Goal: Navigation & Orientation: Find specific page/section

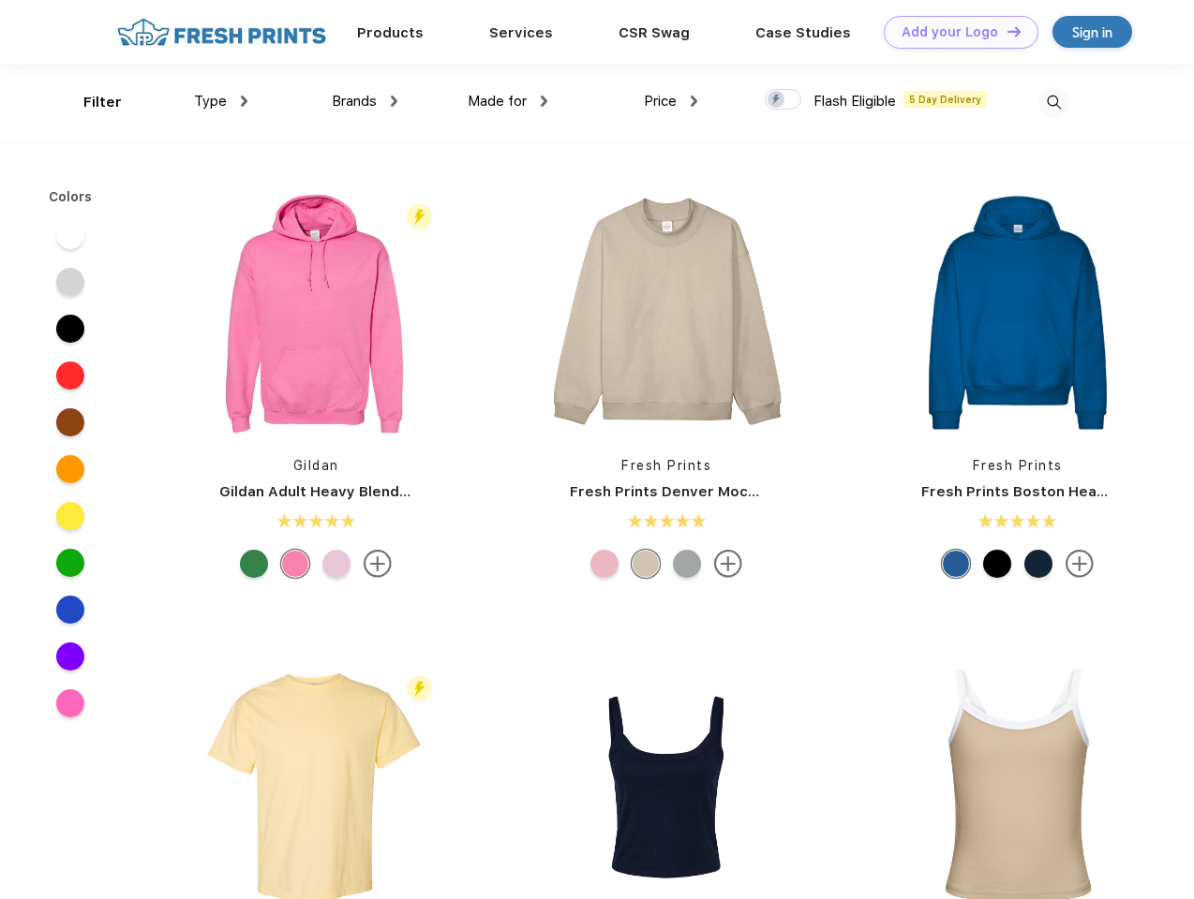
click at [954, 32] on link "Add your Logo Design Tool" at bounding box center [961, 32] width 155 height 33
click at [0, 0] on div "Design Tool" at bounding box center [0, 0] width 0 height 0
click at [1005, 31] on link "Add your Logo Design Tool" at bounding box center [961, 32] width 155 height 33
click at [90, 102] on div "Filter" at bounding box center [102, 103] width 38 height 22
click at [221, 101] on span "Type" at bounding box center [210, 101] width 33 height 17
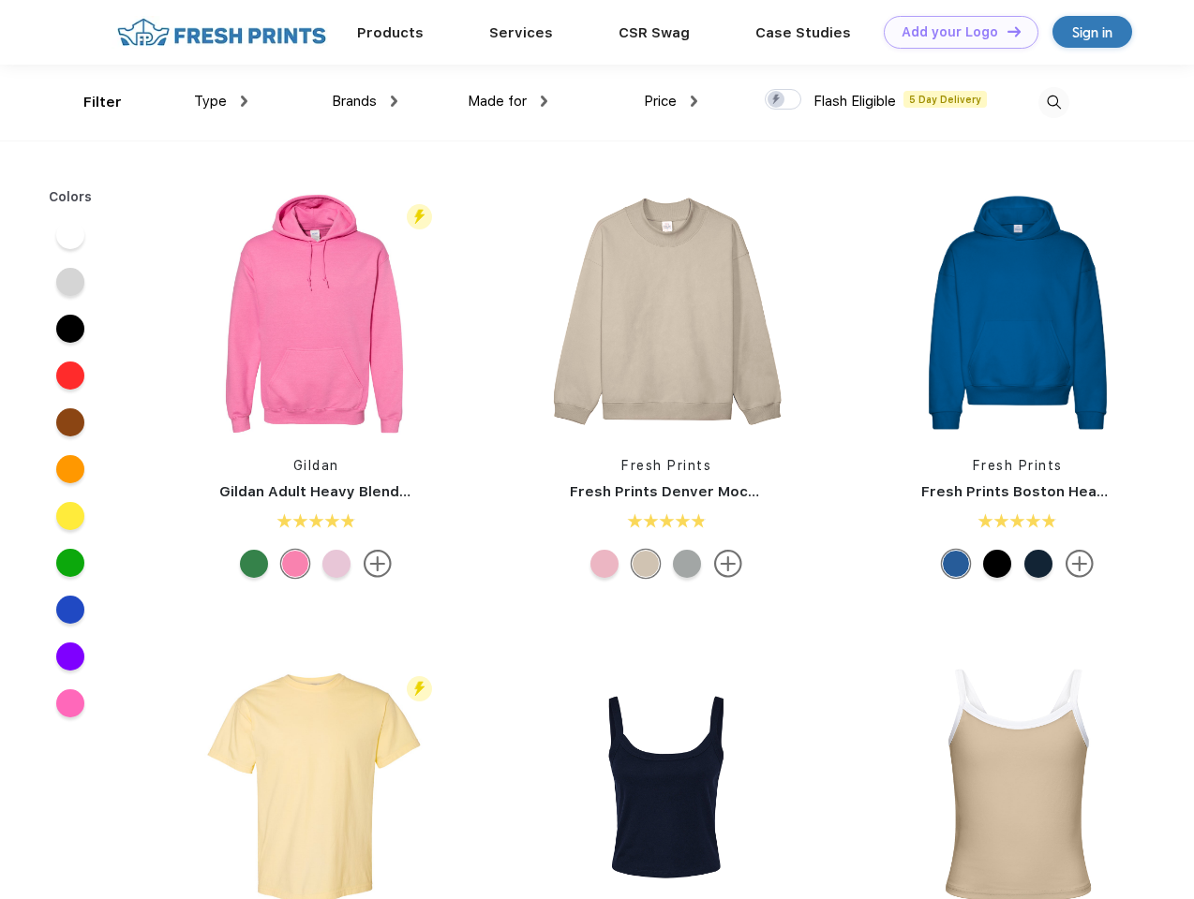
click at [364, 101] on span "Brands" at bounding box center [354, 101] width 45 height 17
click at [508, 101] on span "Made for" at bounding box center [497, 101] width 59 height 17
click at [671, 101] on span "Price" at bounding box center [660, 101] width 33 height 17
click at [783, 100] on div at bounding box center [783, 99] width 37 height 21
click at [777, 100] on input "checkbox" at bounding box center [771, 94] width 12 height 12
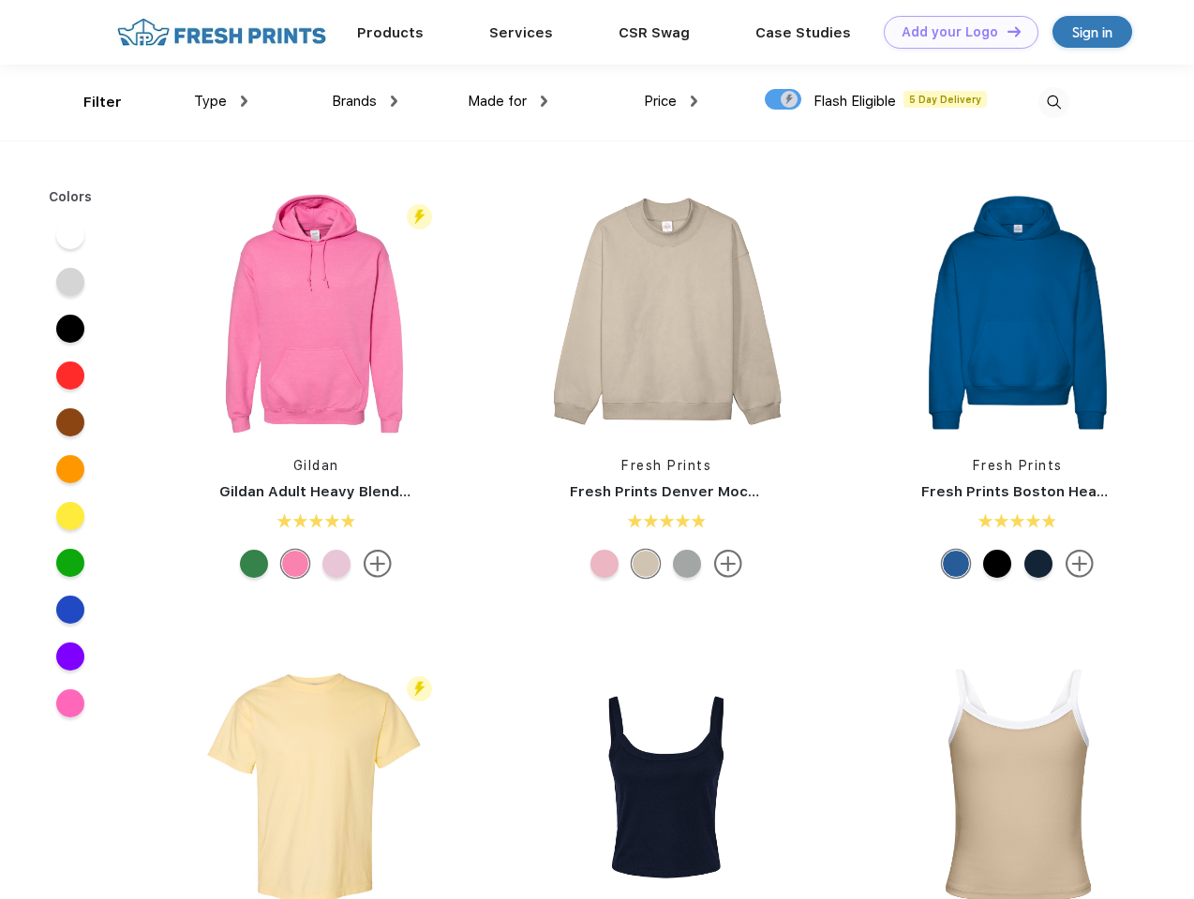
click at [1053, 102] on img at bounding box center [1053, 102] width 31 height 31
